Goal: Task Accomplishment & Management: Use online tool/utility

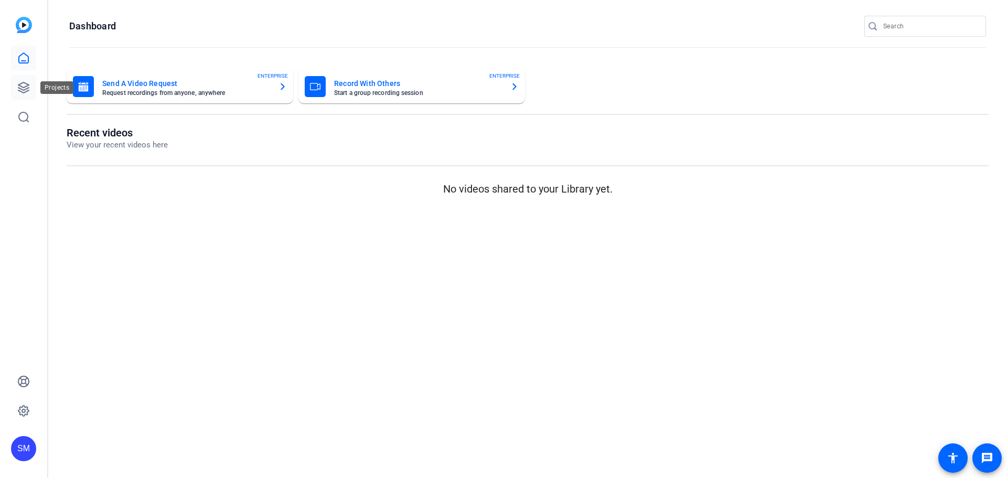
click at [27, 85] on icon at bounding box center [23, 87] width 10 height 10
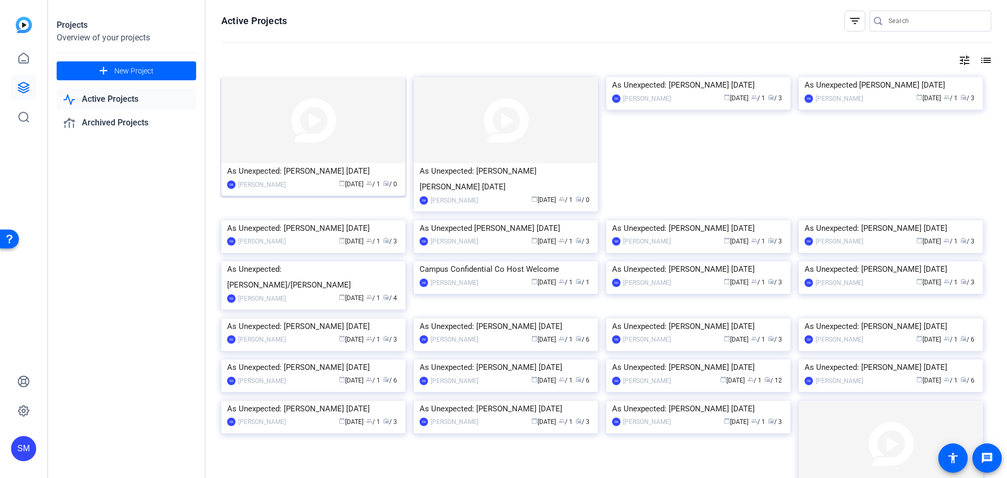
click at [328, 139] on img at bounding box center [313, 120] width 184 height 86
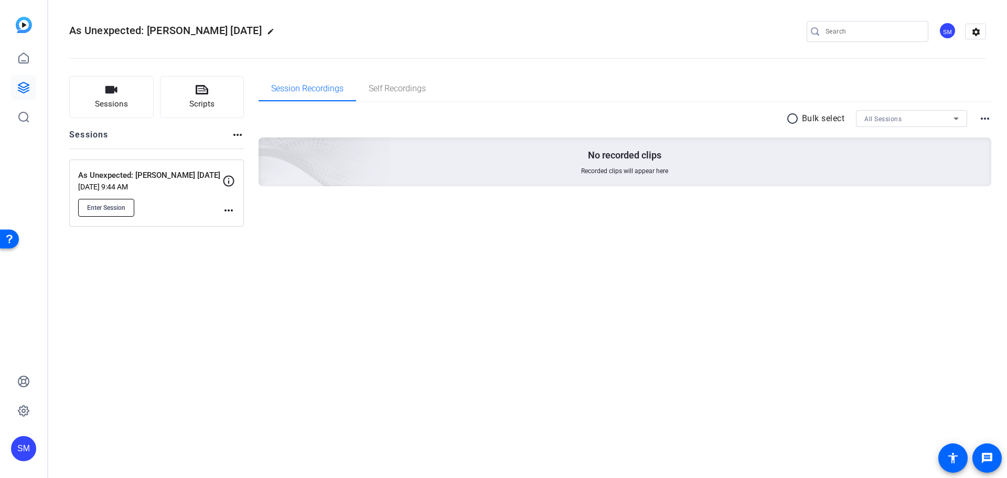
click at [105, 206] on span "Enter Session" at bounding box center [106, 207] width 38 height 8
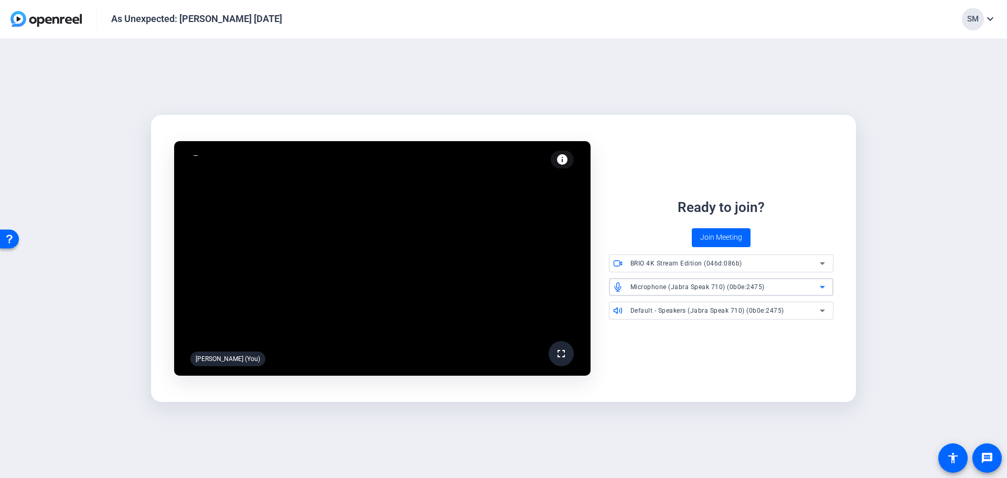
click at [757, 288] on span "Microphone (Jabra Speak 710) (0b0e:2475)" at bounding box center [697, 286] width 134 height 7
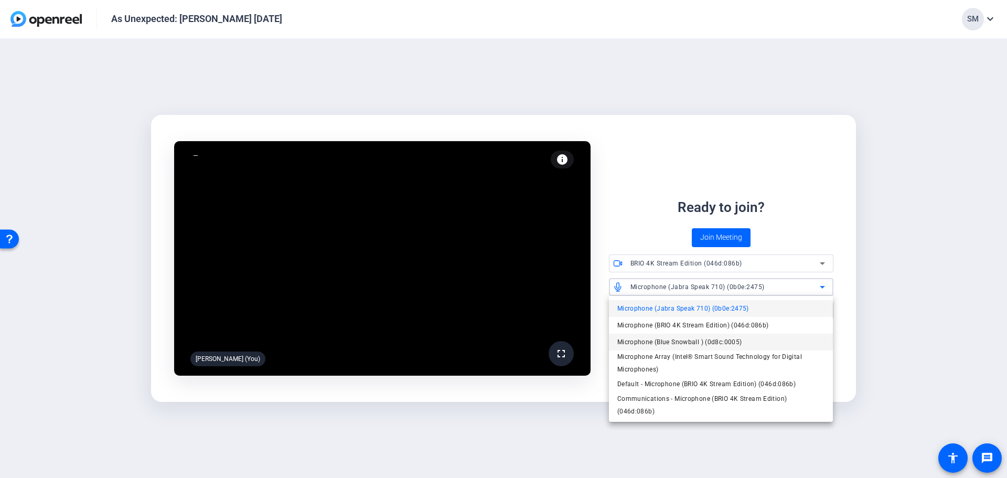
click at [688, 346] on span "Microphone (Blue Snowball ) (0d8c:0005)" at bounding box center [679, 342] width 125 height 13
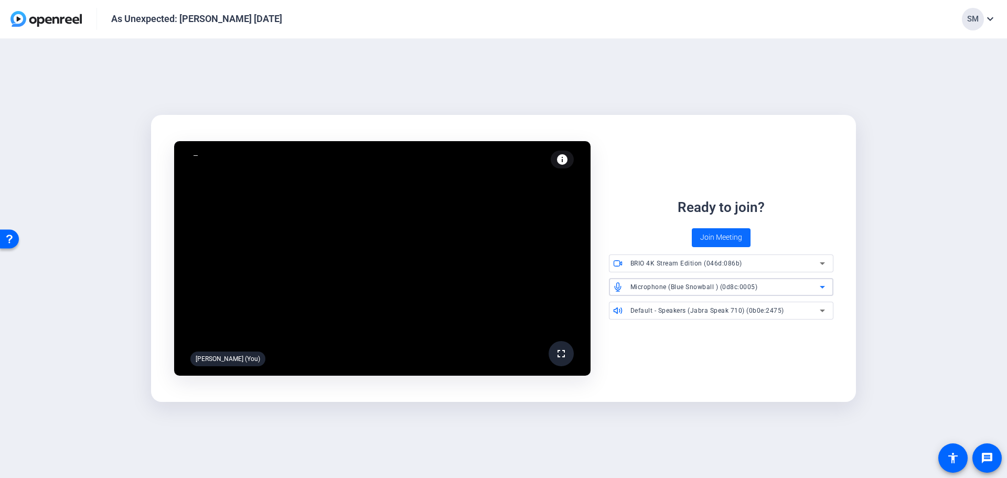
click at [710, 242] on span "Join Meeting" at bounding box center [721, 237] width 42 height 11
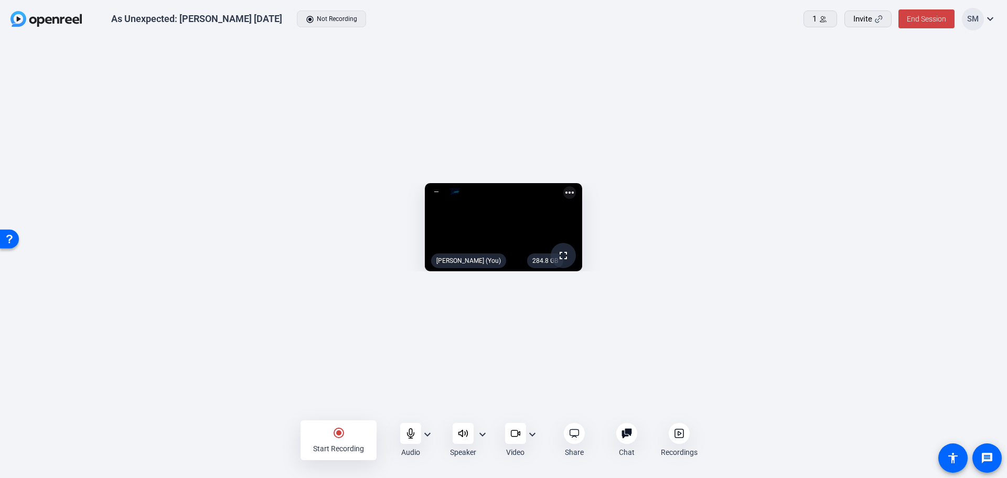
click at [429, 436] on mat-icon "expand_more" at bounding box center [427, 434] width 13 height 13
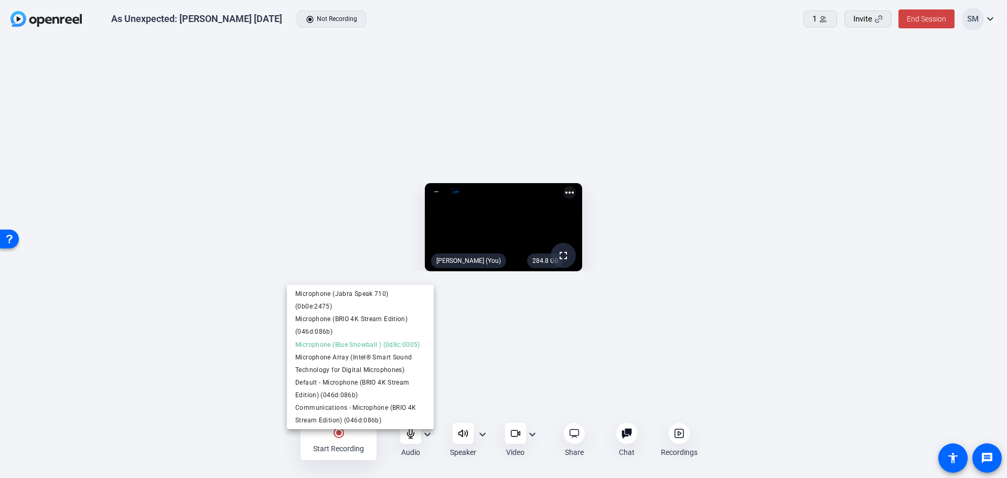
click at [482, 435] on div at bounding box center [503, 239] width 1007 height 478
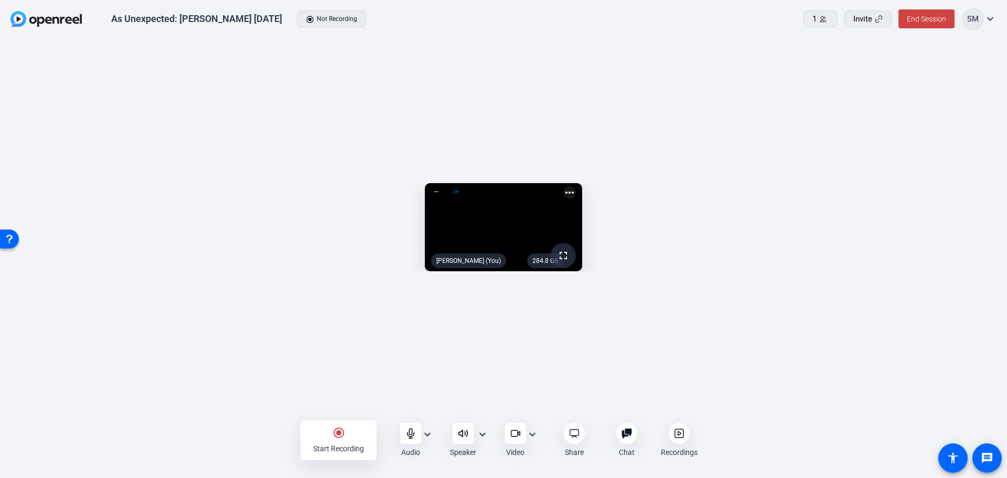
click at [482, 436] on mat-icon "expand_more" at bounding box center [482, 434] width 13 height 13
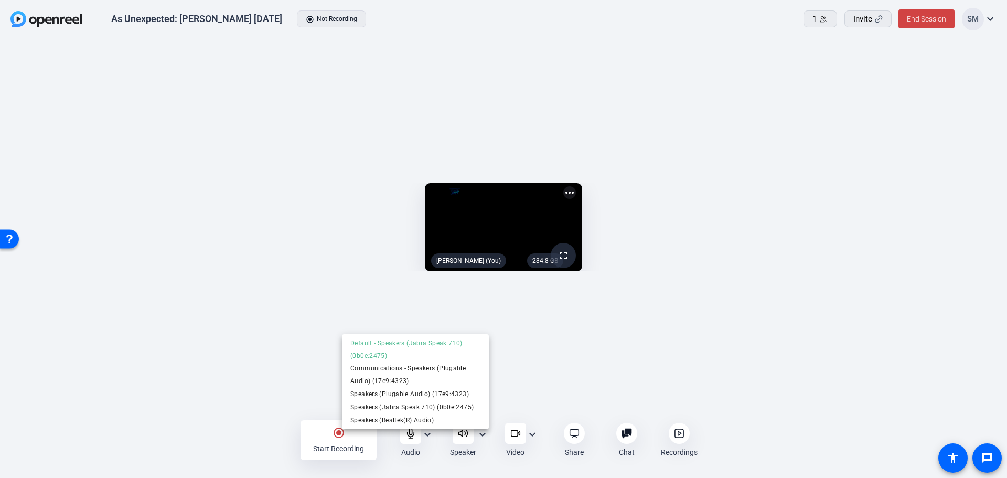
click at [533, 434] on div at bounding box center [503, 239] width 1007 height 478
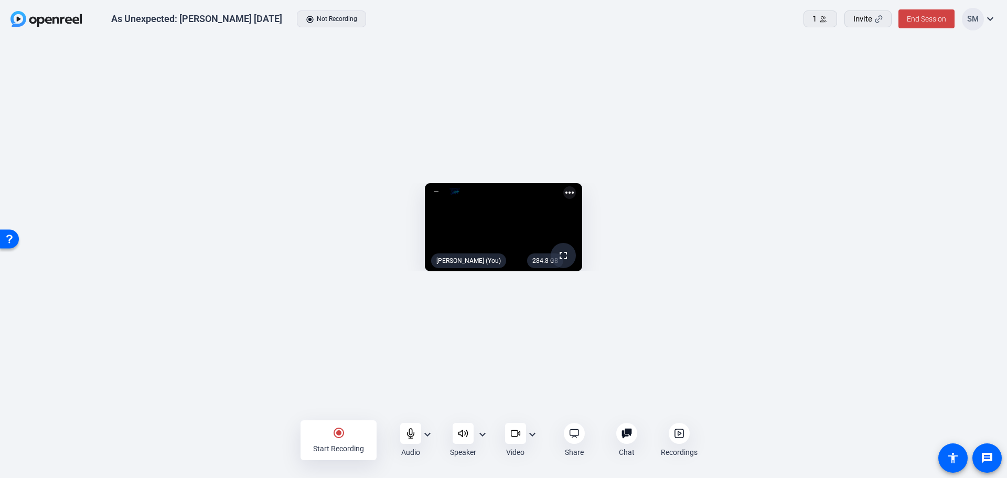
click at [532, 434] on mat-icon "expand_more" at bounding box center [532, 434] width 13 height 13
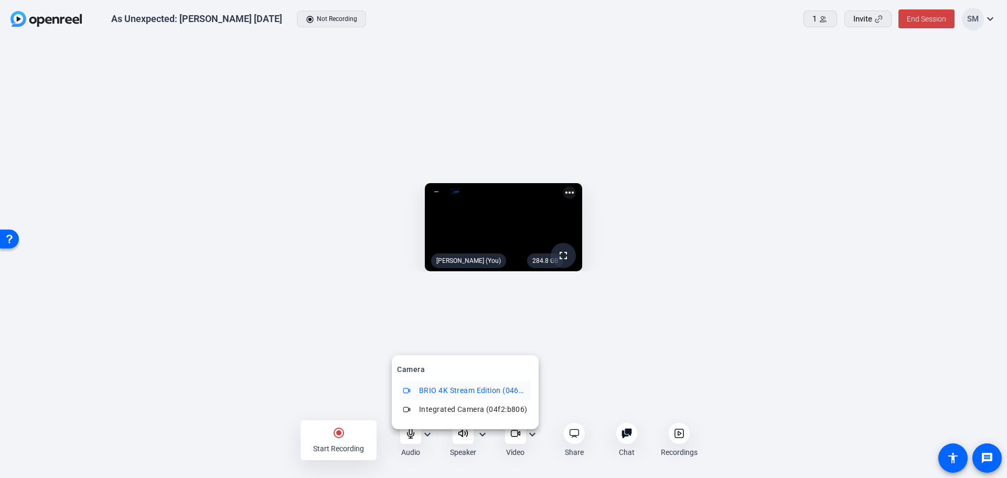
click at [877, 256] on div at bounding box center [503, 239] width 1007 height 478
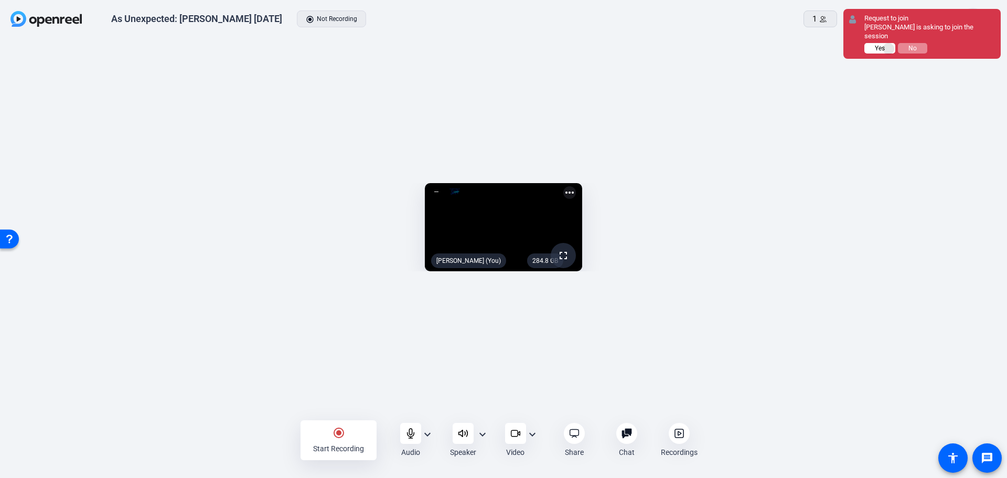
click at [889, 43] on button "Yes" at bounding box center [879, 48] width 31 height 10
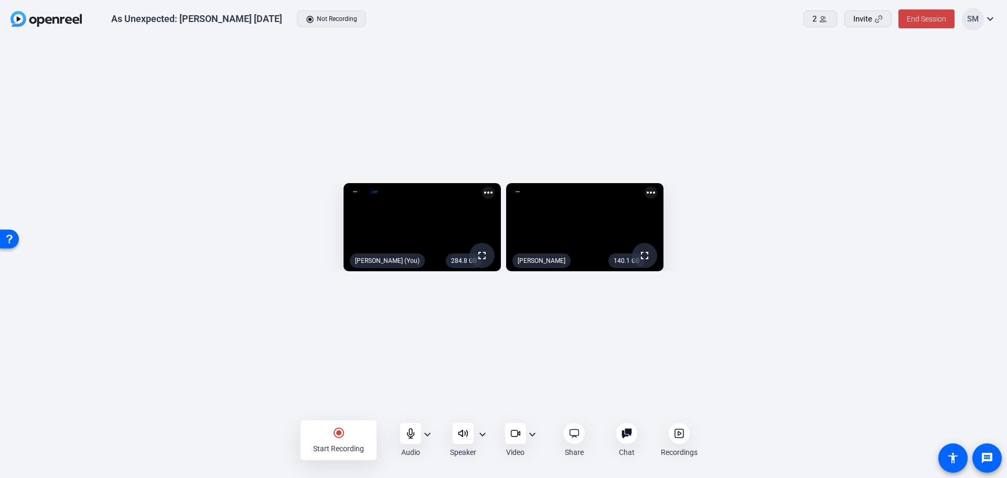
click at [657, 186] on mat-icon "more_horiz" at bounding box center [650, 192] width 13 height 13
click at [950, 133] on span "Pin to screen" at bounding box center [942, 136] width 42 height 13
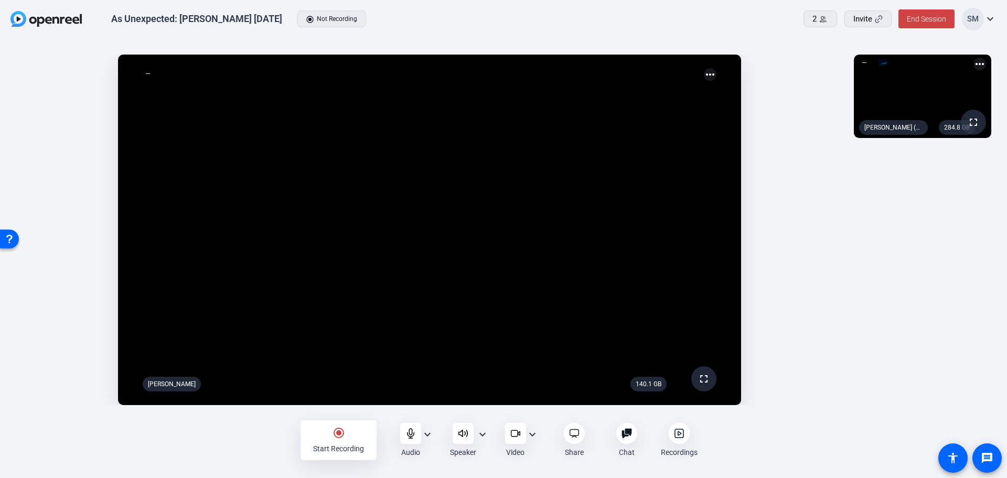
click at [336, 430] on mat-icon "radio_button_checked" at bounding box center [338, 432] width 13 height 13
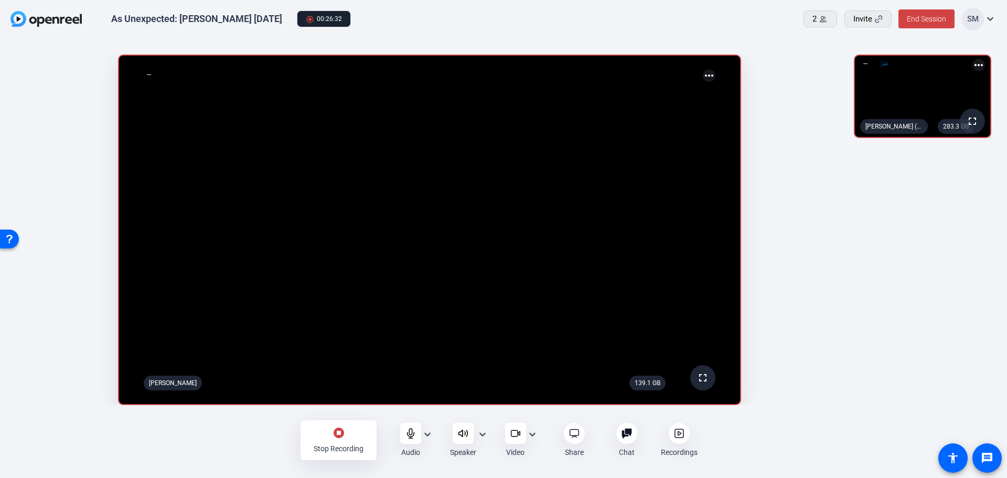
click at [335, 439] on div "stop_circle Stop Recording" at bounding box center [338, 440] width 76 height 40
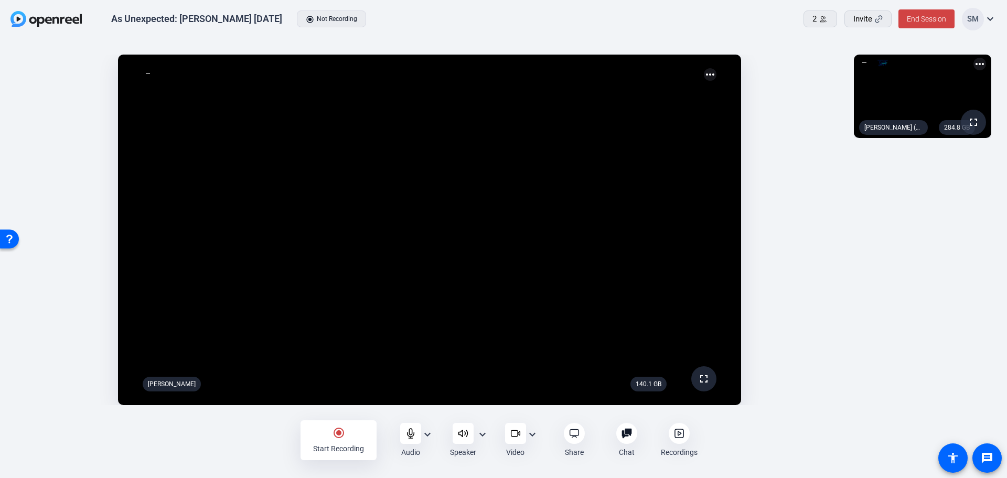
click at [675, 429] on icon at bounding box center [679, 433] width 10 height 10
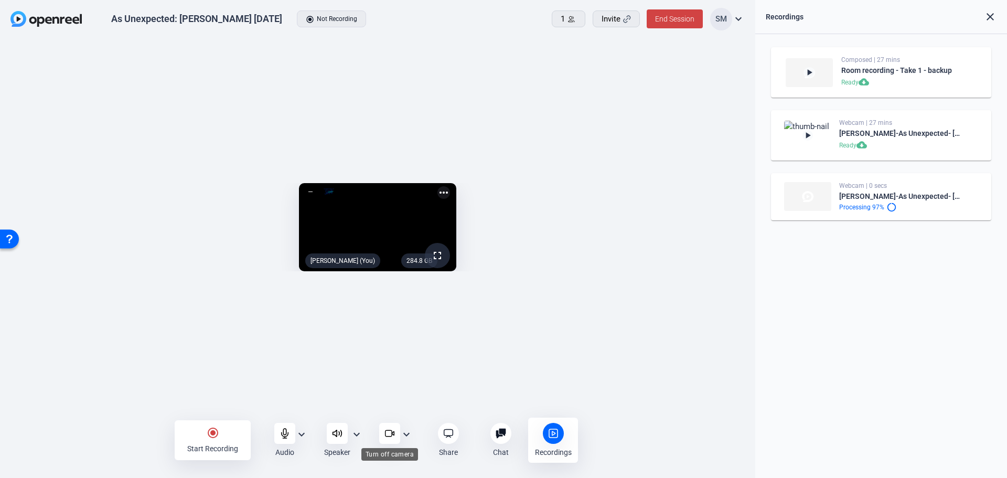
click at [384, 432] on icon at bounding box center [389, 433] width 10 height 10
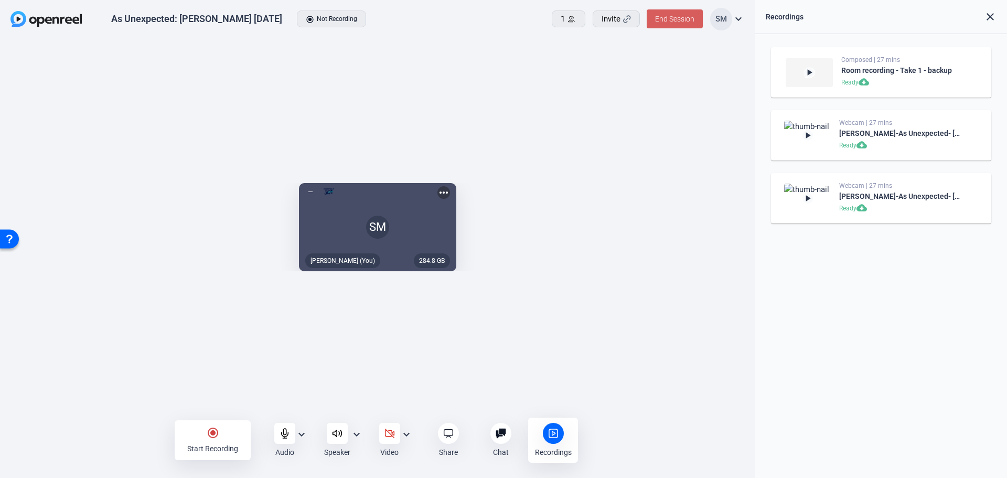
click at [675, 20] on span "End Session" at bounding box center [674, 19] width 39 height 8
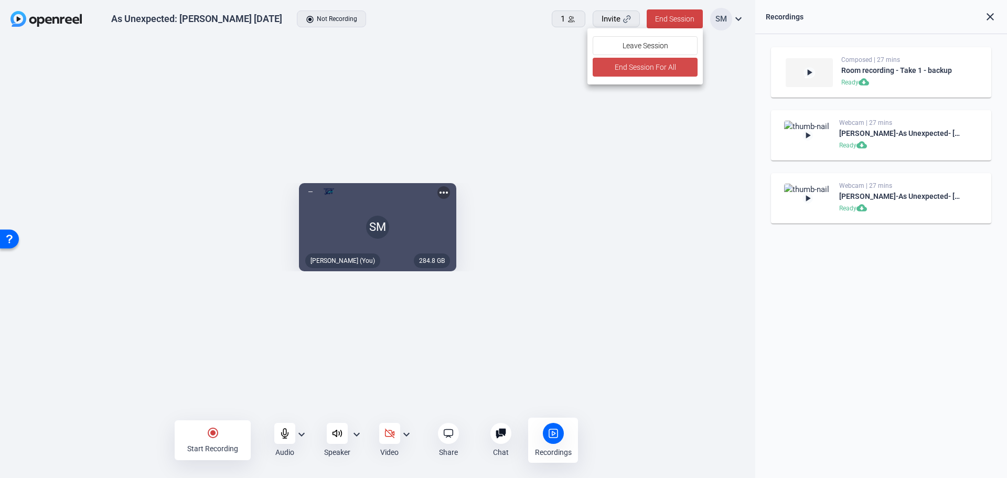
click at [662, 62] on span "End Session For All" at bounding box center [644, 67] width 61 height 13
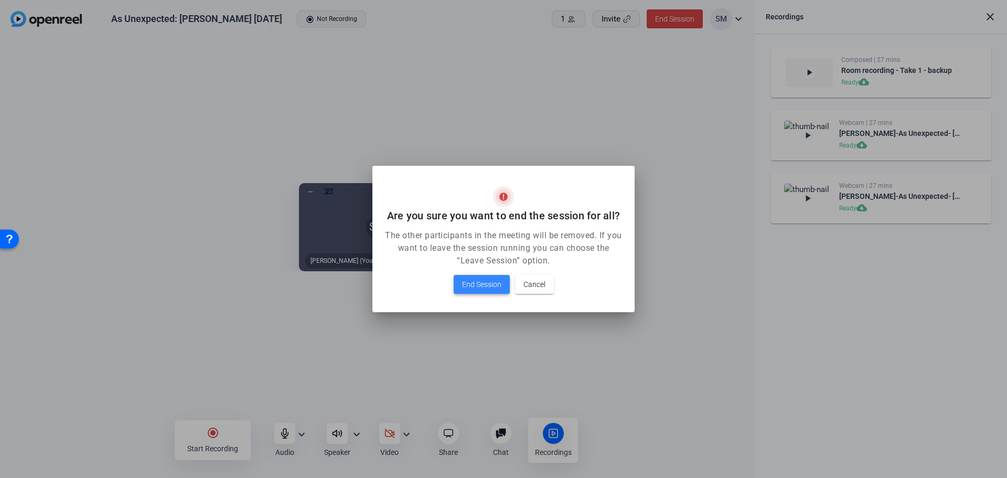
drag, startPoint x: 496, startPoint y: 280, endPoint x: 522, endPoint y: 282, distance: 26.3
click at [495, 280] on span "End Session" at bounding box center [481, 284] width 39 height 13
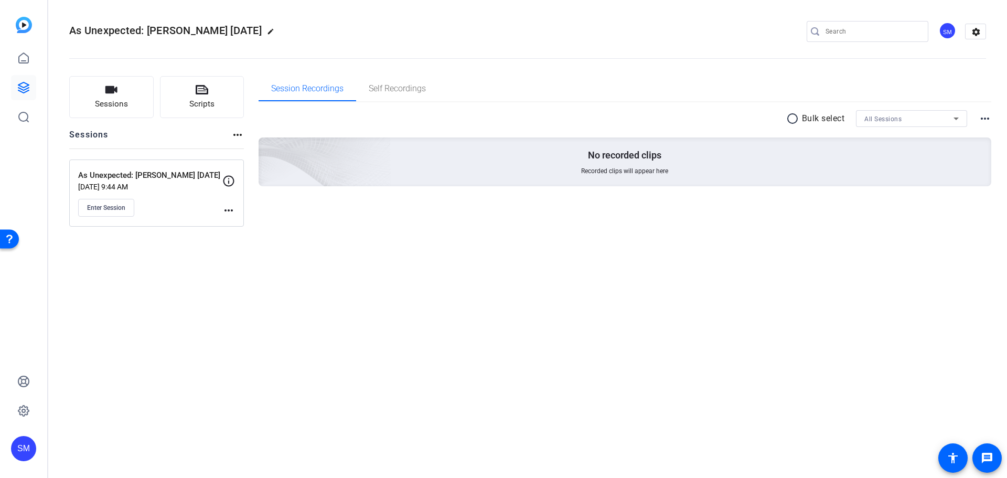
click at [152, 177] on p "As Unexpected: [PERSON_NAME] [DATE]" at bounding box center [150, 175] width 144 height 12
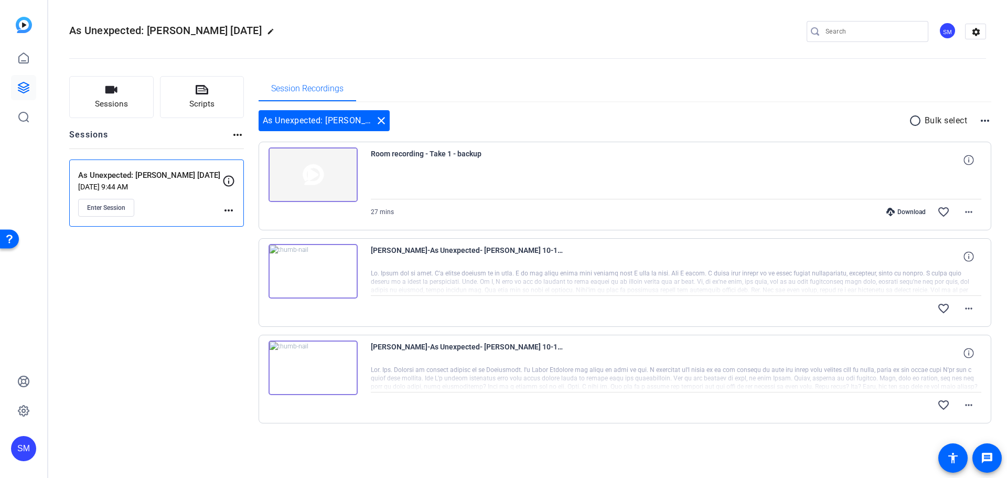
click at [19, 452] on div "SM" at bounding box center [23, 448] width 25 height 25
click at [136, 427] on mat-icon "logout" at bounding box center [139, 433] width 13 height 13
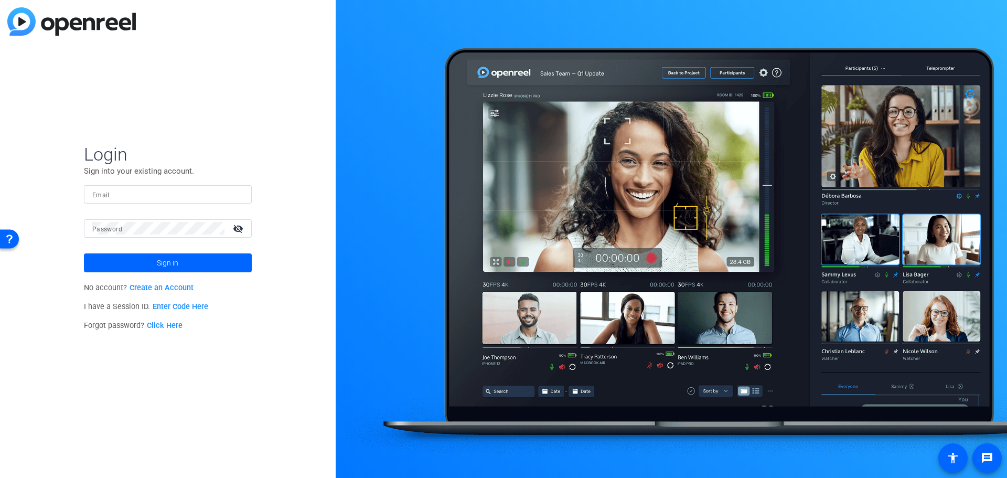
type input "asunexpectedpodcast@gmail.com"
drag, startPoint x: 210, startPoint y: 48, endPoint x: 172, endPoint y: -23, distance: 80.7
click at [172, 0] on html "Accessibility Screen-Reader Guide, Feedback, and Issue Reporting | New window L…" at bounding box center [503, 239] width 1007 height 478
type input "[EMAIL_ADDRESS][DOMAIN_NAME]"
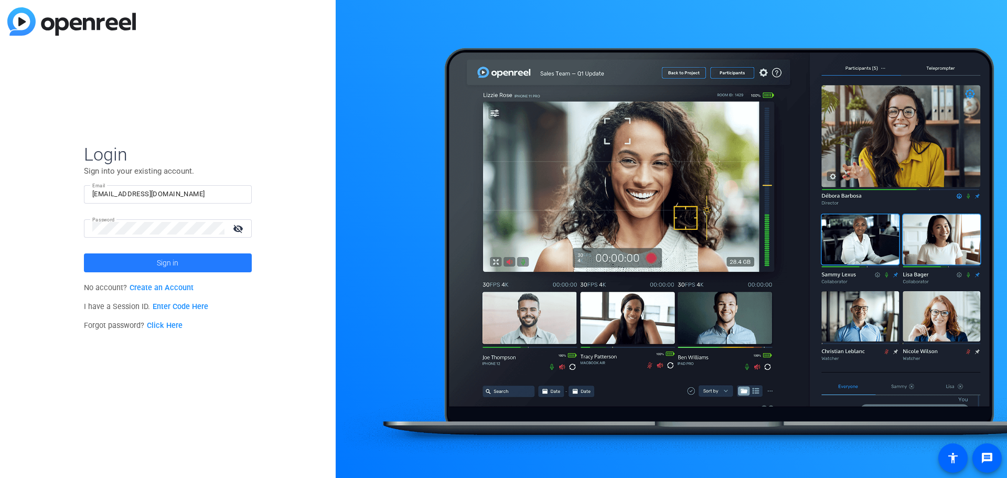
click at [164, 262] on span "Sign in" at bounding box center [167, 263] width 21 height 26
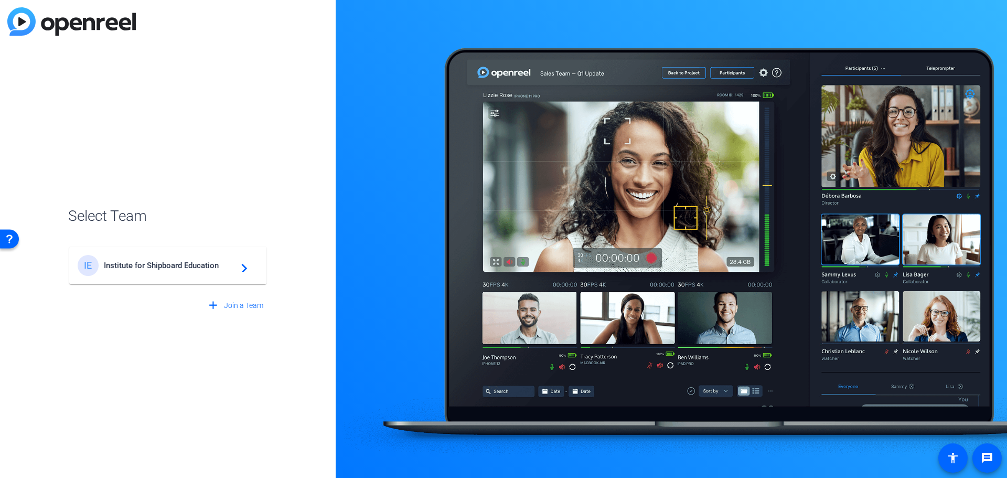
click at [111, 258] on div "IE Institute for Shipboard Education navigate_next" at bounding box center [168, 265] width 180 height 21
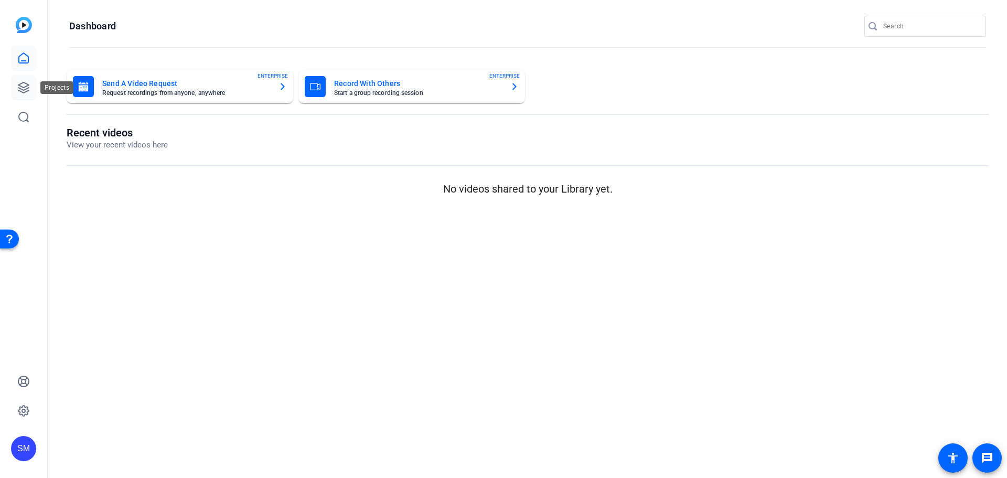
click at [22, 87] on icon at bounding box center [23, 87] width 10 height 10
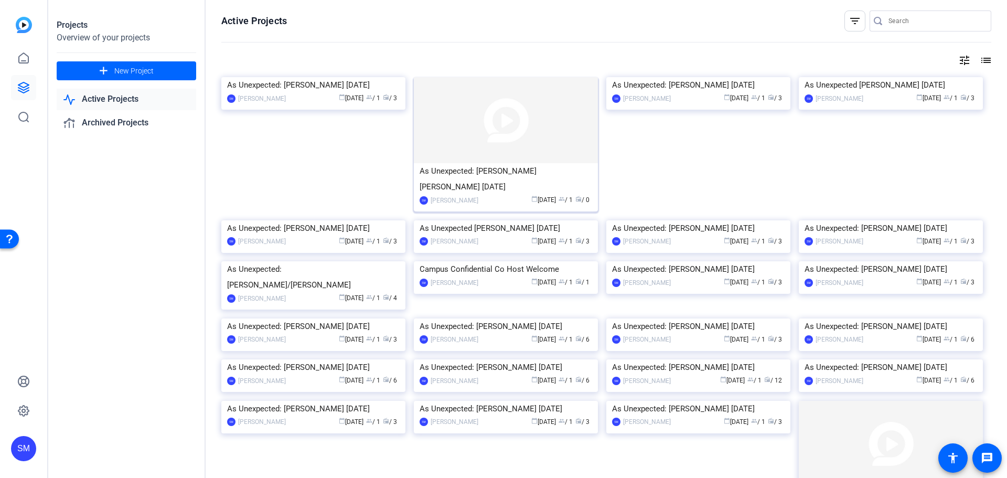
click at [471, 175] on div "As Unexpected: [PERSON_NAME] [PERSON_NAME] [DATE]" at bounding box center [505, 178] width 172 height 31
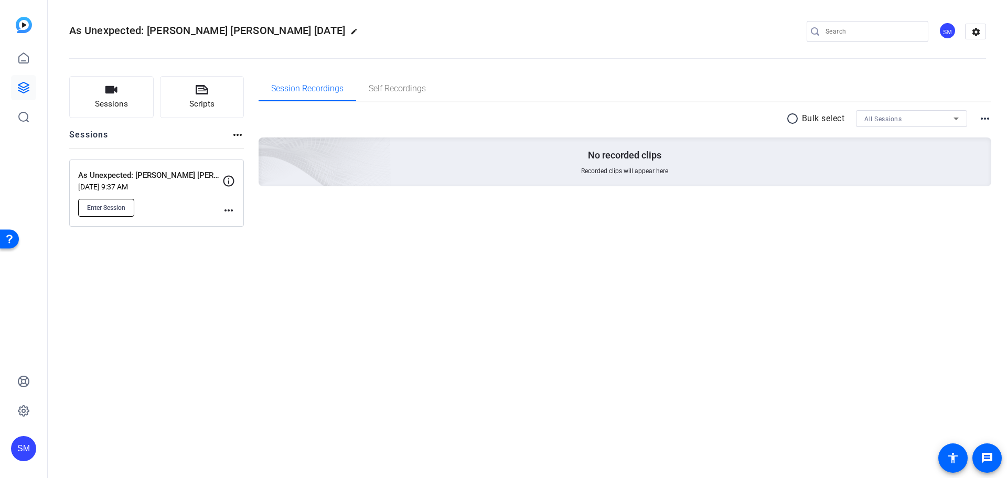
click at [102, 205] on span "Enter Session" at bounding box center [106, 207] width 38 height 8
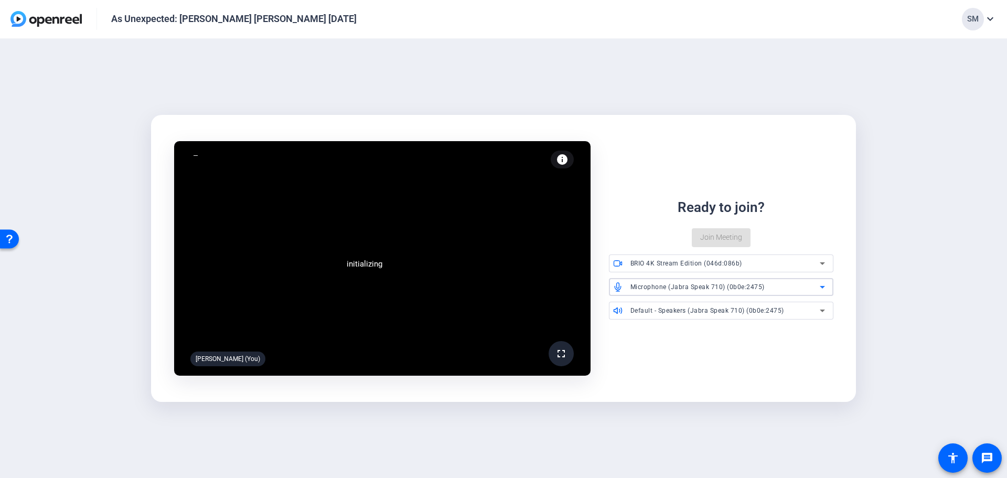
click at [748, 290] on span "Microphone (Jabra Speak 710) (0b0e:2475)" at bounding box center [697, 286] width 134 height 7
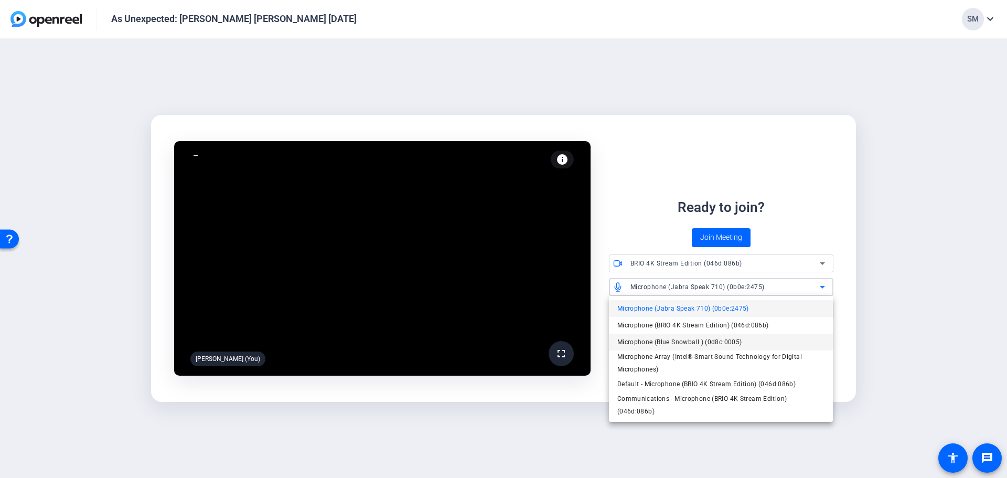
click at [686, 343] on span "Microphone (Blue Snowball ) (0d8c:0005)" at bounding box center [679, 342] width 125 height 13
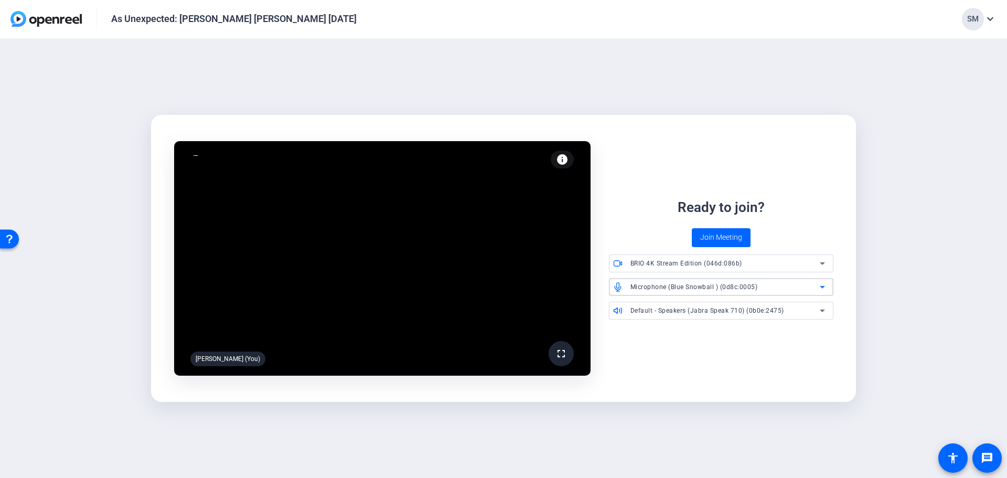
click at [727, 353] on div "fullscreen Scott Marshall (You) info Test your audio and video Ready to join? J…" at bounding box center [503, 257] width 688 height 263
click at [723, 229] on span at bounding box center [720, 237] width 59 height 25
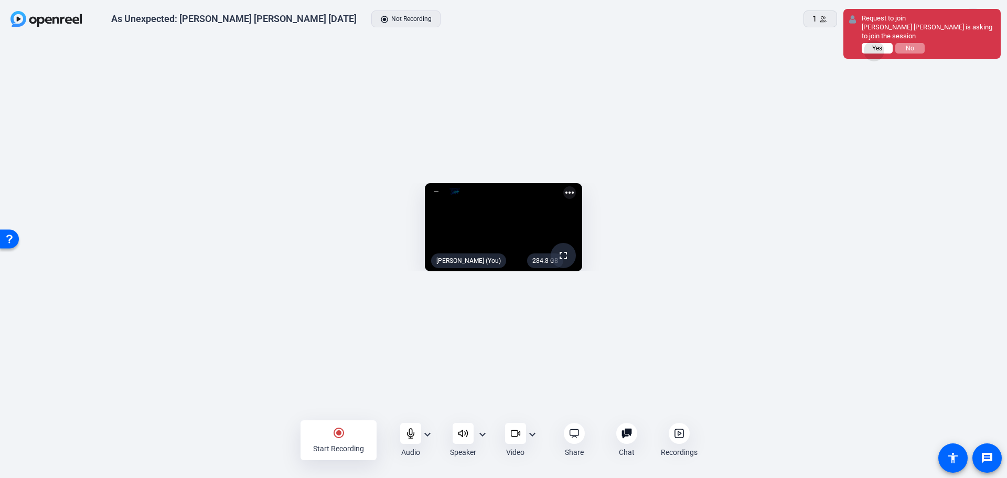
click at [877, 45] on span "Yes" at bounding box center [877, 48] width 10 height 7
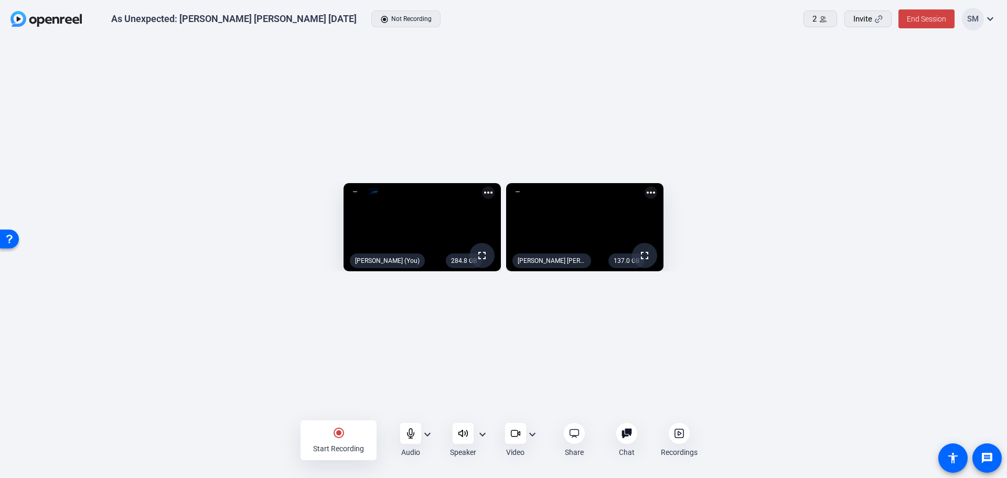
click at [657, 186] on mat-icon "more_horiz" at bounding box center [650, 192] width 13 height 13
click at [947, 133] on span "Pin to screen" at bounding box center [942, 136] width 42 height 13
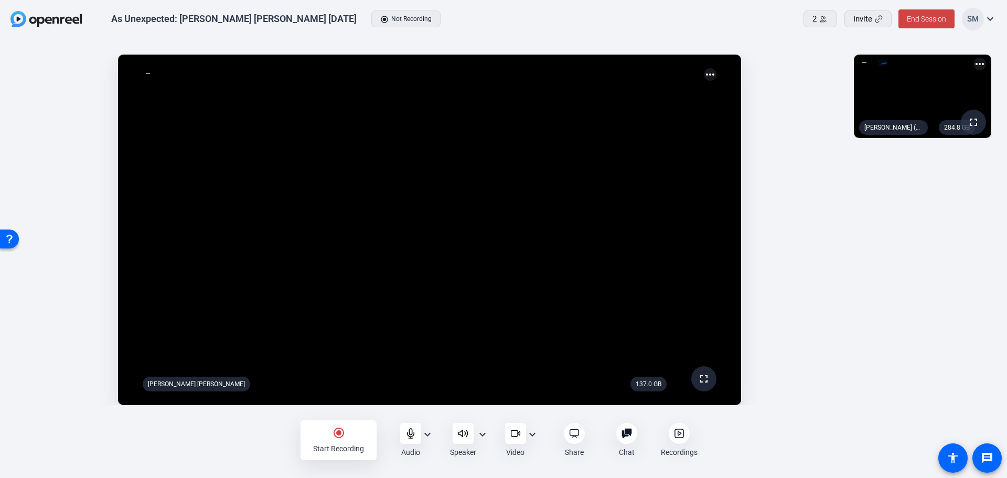
click at [337, 435] on mat-icon "radio_button_checked" at bounding box center [338, 432] width 13 height 13
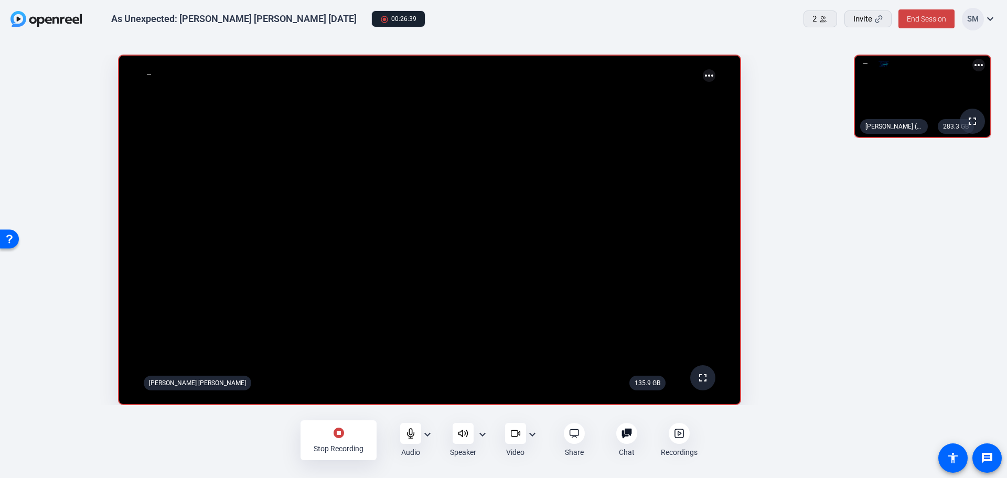
click at [342, 432] on mat-icon "stop_circle" at bounding box center [338, 432] width 13 height 13
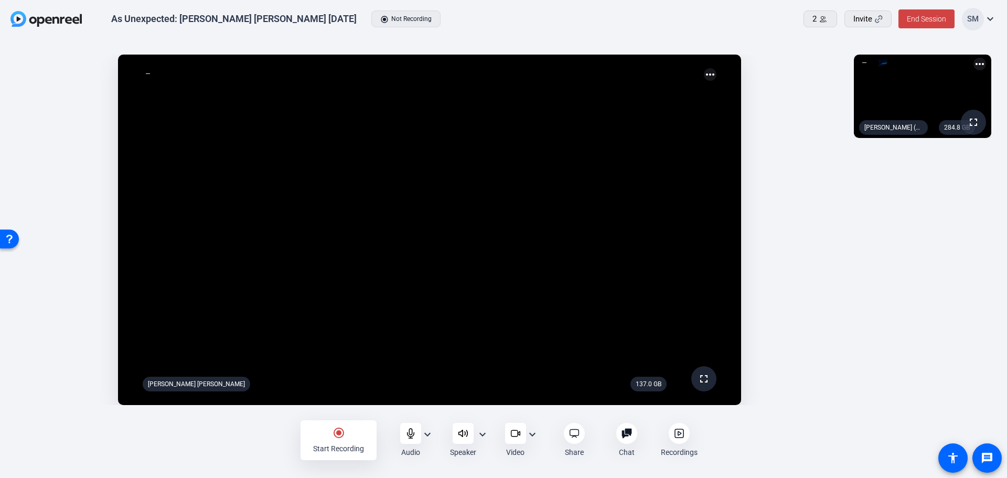
click at [683, 435] on icon at bounding box center [678, 433] width 8 height 8
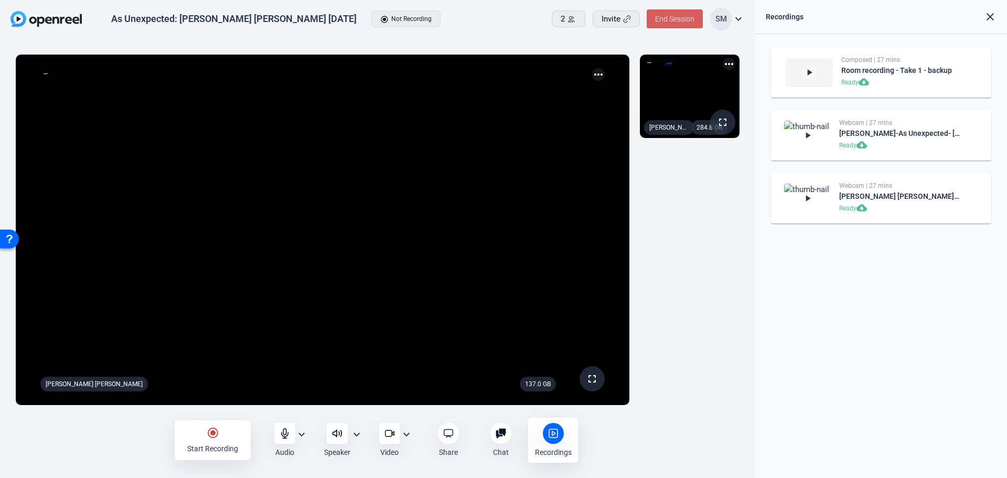
click at [678, 17] on span "End Session" at bounding box center [674, 19] width 39 height 8
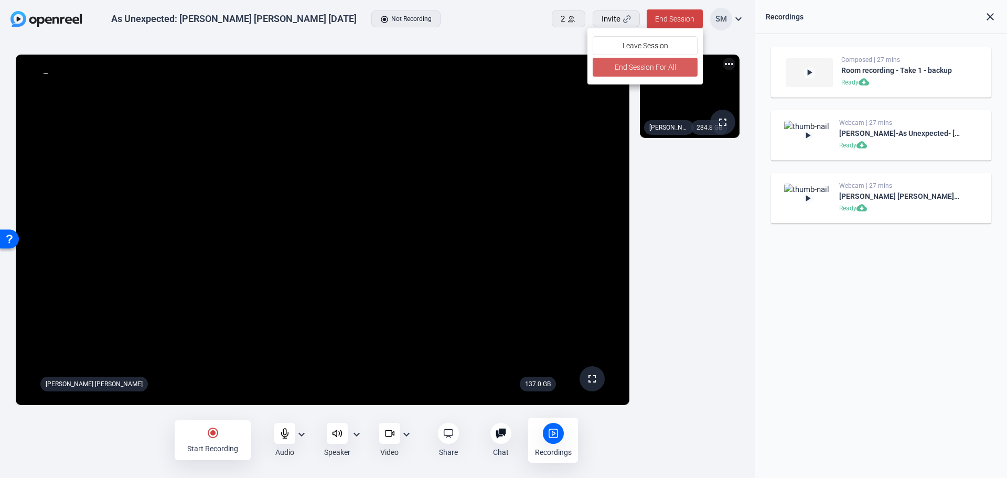
click at [663, 71] on span "End Session For All" at bounding box center [644, 67] width 61 height 13
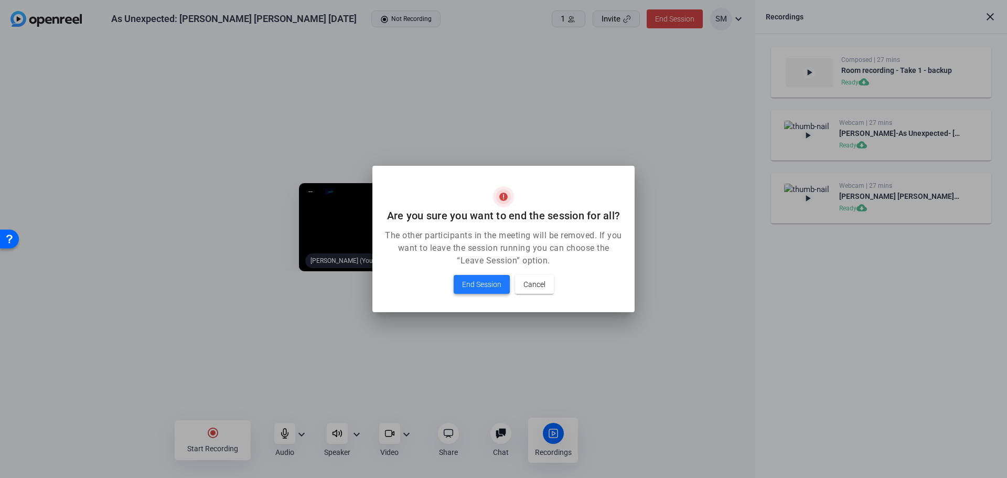
click at [468, 273] on span at bounding box center [481, 284] width 56 height 25
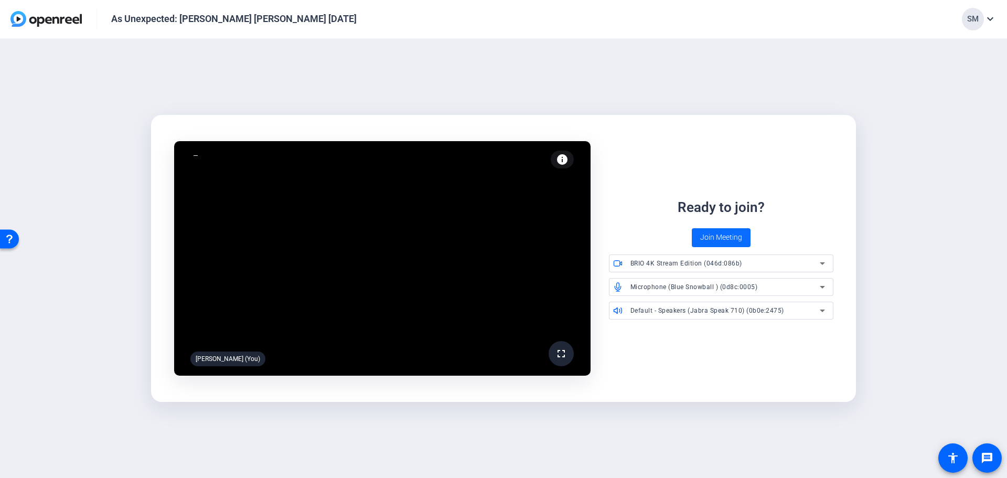
drag, startPoint x: 716, startPoint y: 235, endPoint x: 725, endPoint y: 249, distance: 16.7
click at [716, 234] on span "Join Meeting" at bounding box center [721, 237] width 42 height 11
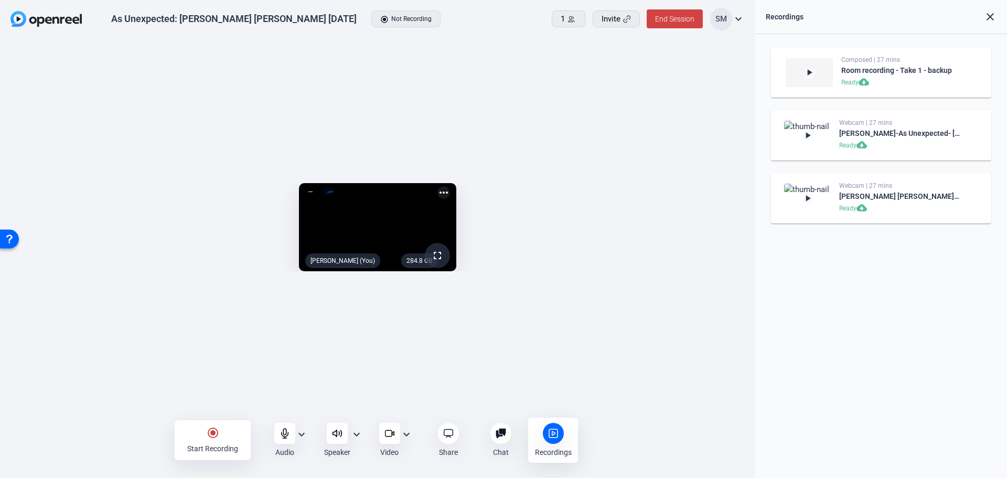
click at [561, 438] on div at bounding box center [553, 433] width 21 height 21
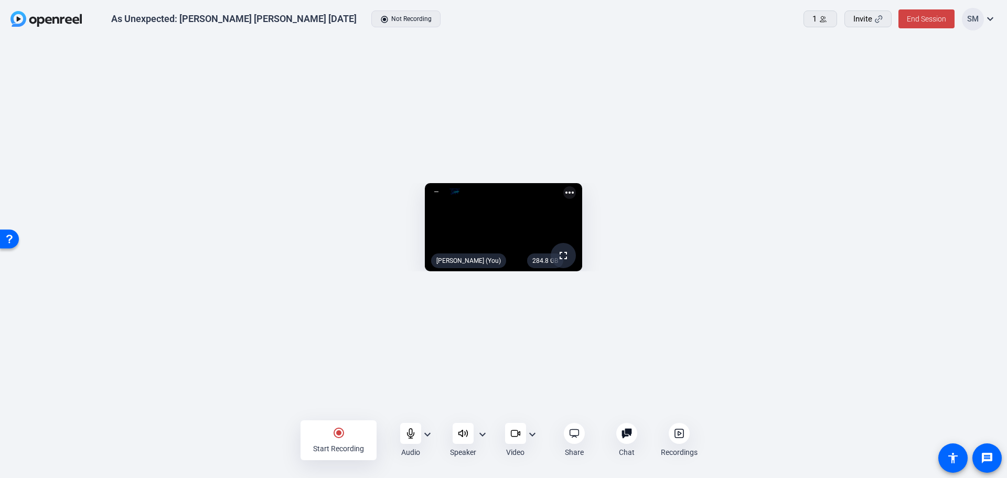
click at [669, 431] on div at bounding box center [678, 433] width 21 height 21
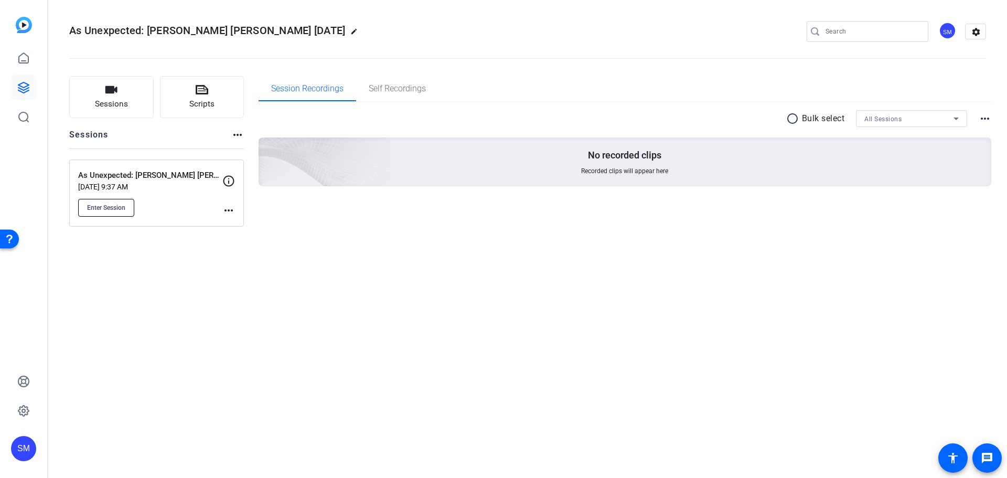
click at [117, 213] on button "Enter Session" at bounding box center [106, 208] width 56 height 18
click at [332, 98] on span "Session Recordings" at bounding box center [307, 88] width 72 height 25
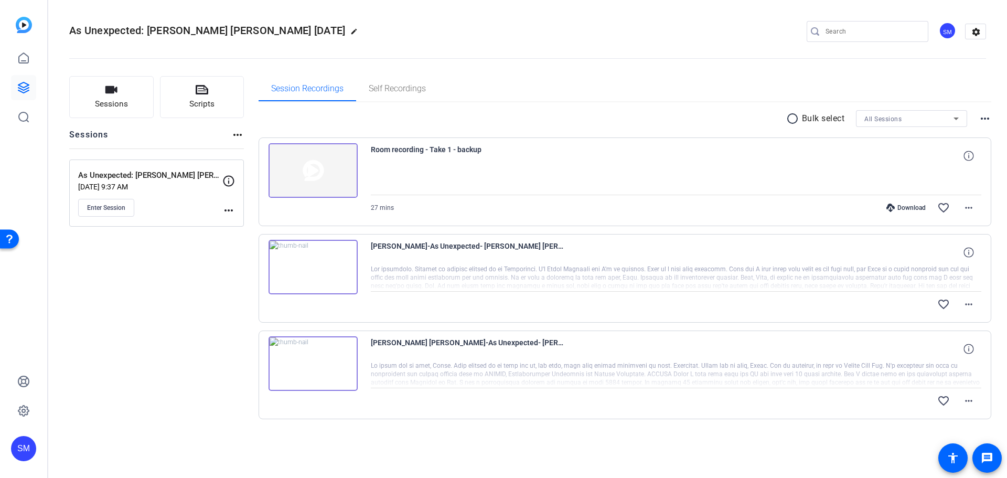
click at [17, 446] on div "SM" at bounding box center [23, 448] width 25 height 25
click at [136, 431] on mat-icon "logout" at bounding box center [139, 433] width 13 height 13
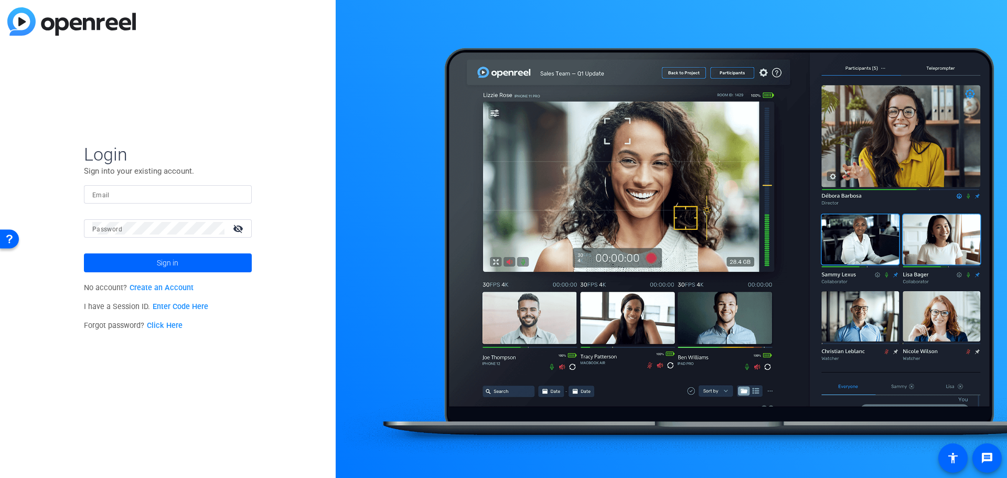
type input "[EMAIL_ADDRESS][DOMAIN_NAME]"
